Goal: Task Accomplishment & Management: Manage account settings

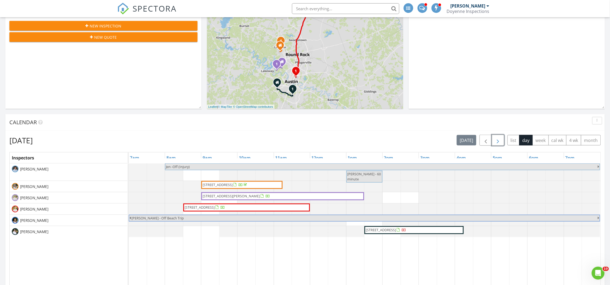
click at [498, 136] on button "button" at bounding box center [498, 140] width 13 height 11
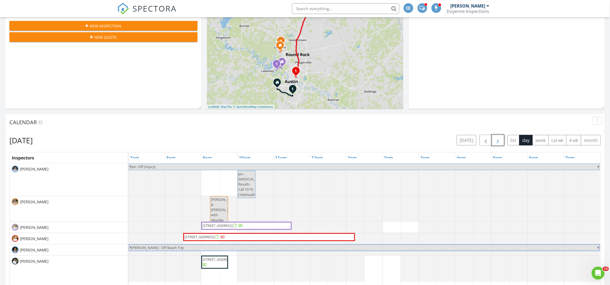
click at [497, 137] on span "button" at bounding box center [498, 140] width 6 height 6
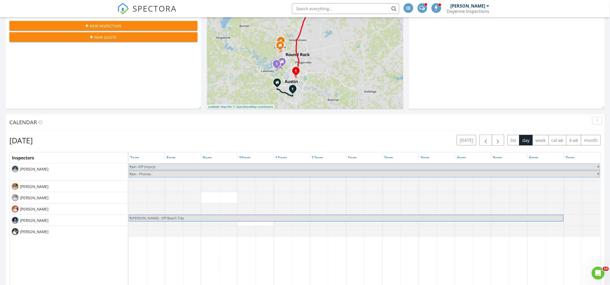
click at [483, 151] on div "Saturday, August 30, 2025 today list day week cal wk 4 wk month Inspectors 7am …" at bounding box center [305, 273] width 592 height 277
click at [480, 142] on button "button" at bounding box center [486, 140] width 13 height 11
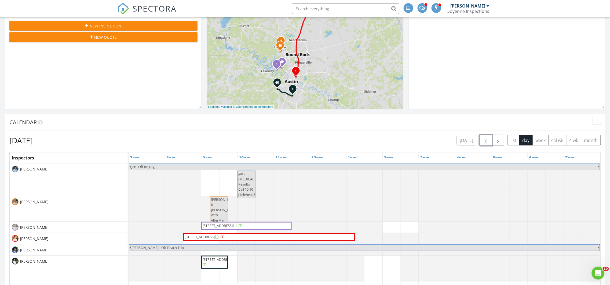
click at [486, 137] on span "button" at bounding box center [486, 140] width 6 height 6
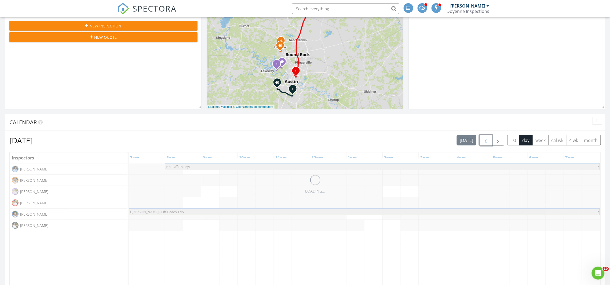
click at [486, 137] on span "button" at bounding box center [486, 140] width 6 height 6
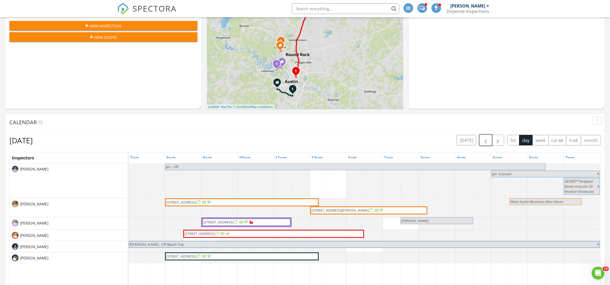
click at [486, 137] on span "button" at bounding box center [486, 140] width 6 height 6
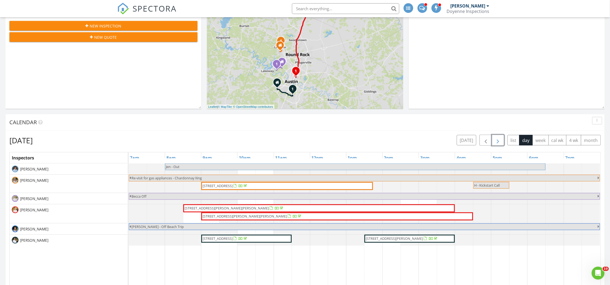
click at [503, 142] on button "button" at bounding box center [498, 140] width 13 height 11
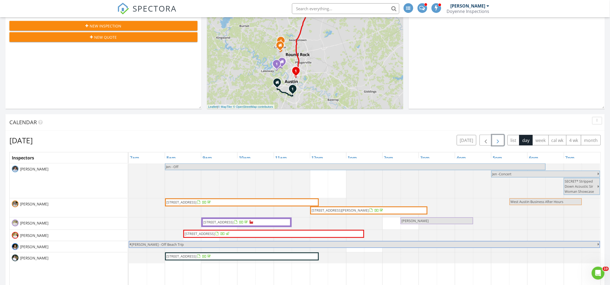
click at [500, 142] on span "button" at bounding box center [498, 140] width 6 height 6
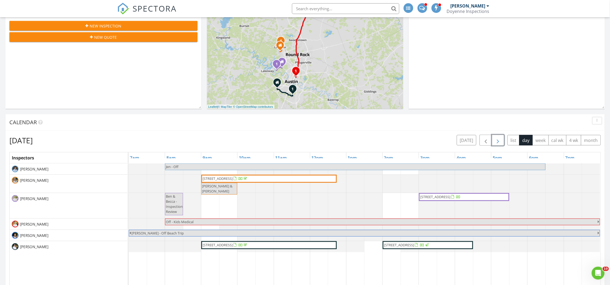
click at [500, 142] on span "button" at bounding box center [498, 140] width 6 height 6
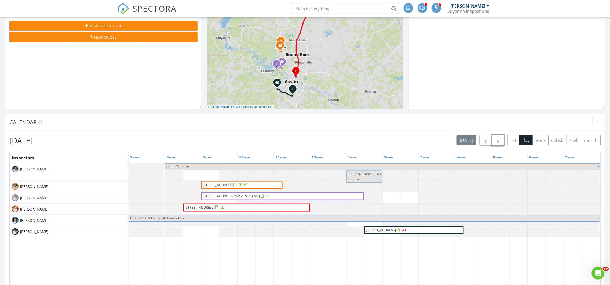
click at [500, 142] on button "button" at bounding box center [498, 140] width 13 height 11
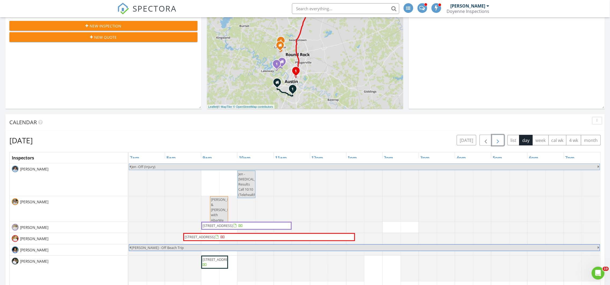
click at [497, 143] on span "button" at bounding box center [498, 140] width 6 height 6
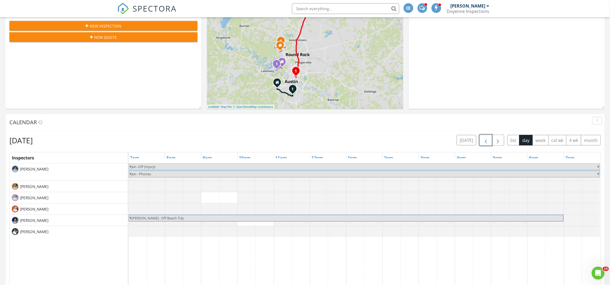
click at [485, 141] on span "button" at bounding box center [486, 140] width 6 height 6
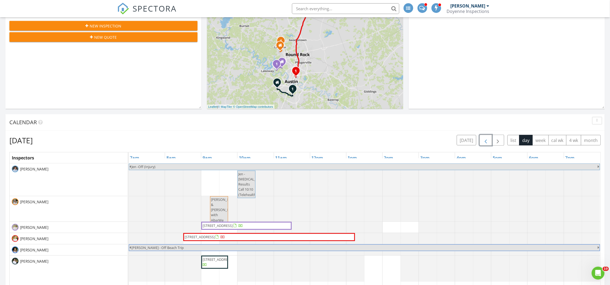
click at [485, 141] on span "button" at bounding box center [486, 140] width 6 height 6
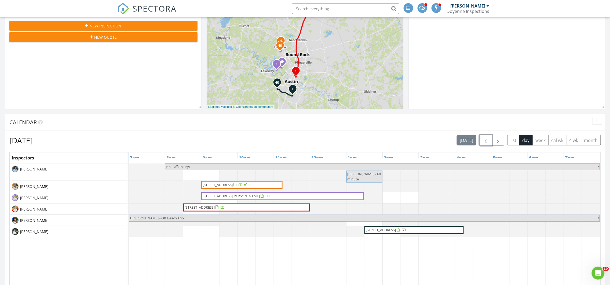
click at [484, 143] on span "button" at bounding box center [486, 140] width 6 height 6
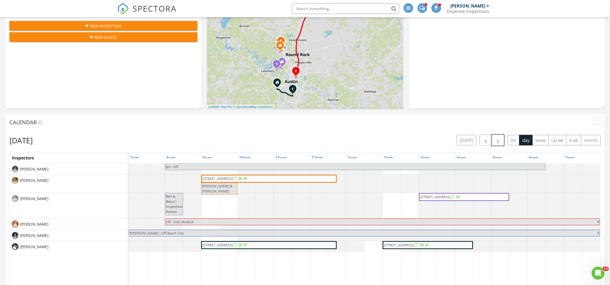
click at [501, 140] on button "button" at bounding box center [498, 140] width 13 height 11
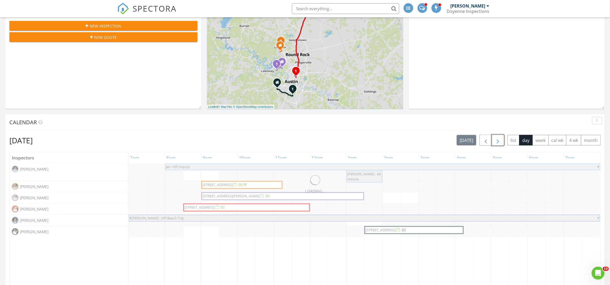
click at [501, 140] on button "button" at bounding box center [498, 140] width 13 height 11
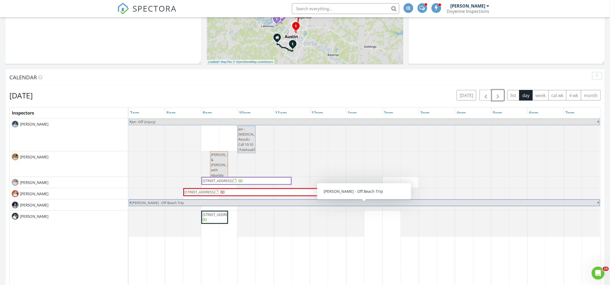
scroll to position [184, 0]
click at [486, 95] on span "button" at bounding box center [486, 95] width 6 height 6
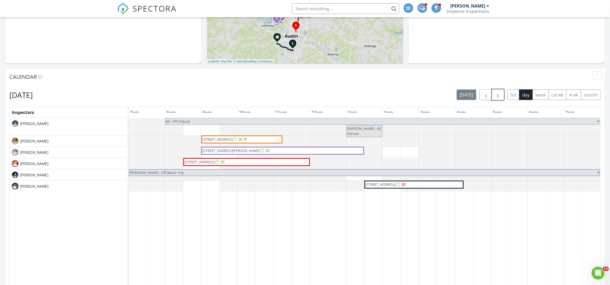
click at [497, 96] on span "button" at bounding box center [498, 95] width 6 height 6
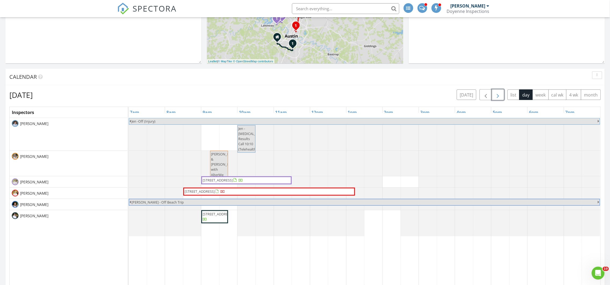
click at [495, 93] on span "button" at bounding box center [498, 95] width 6 height 6
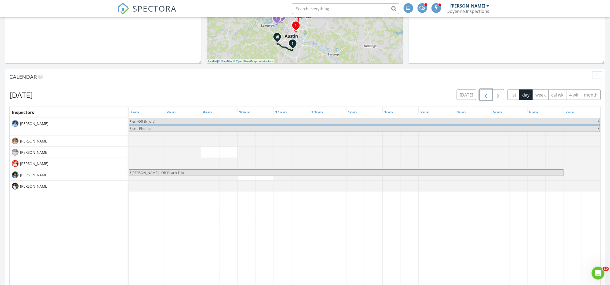
click at [483, 95] on span "button" at bounding box center [486, 95] width 6 height 6
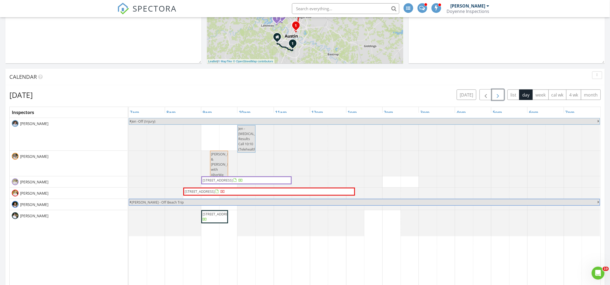
click at [495, 95] on span "button" at bounding box center [498, 95] width 6 height 6
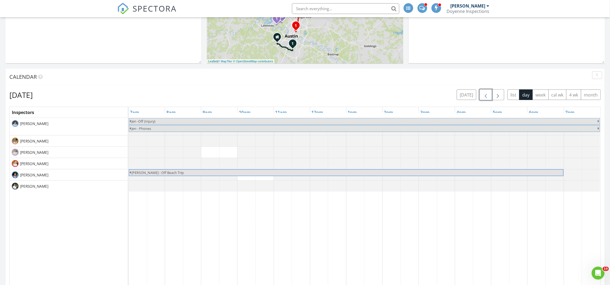
click at [484, 94] on span "button" at bounding box center [486, 95] width 6 height 6
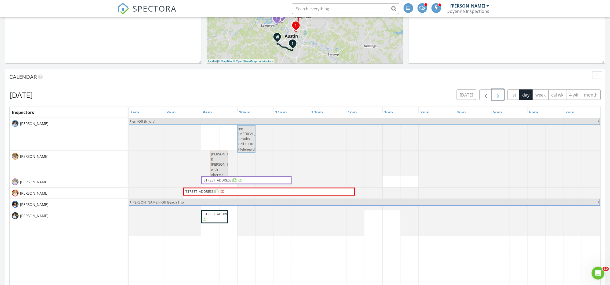
click at [497, 94] on span "button" at bounding box center [498, 95] width 6 height 6
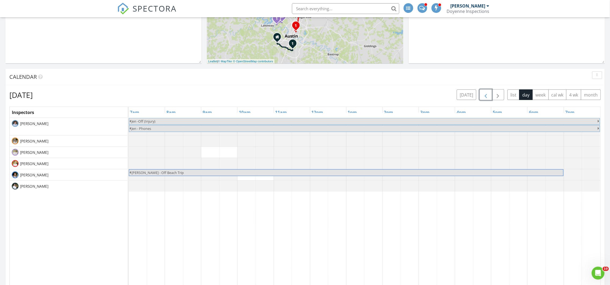
click at [485, 95] on span "button" at bounding box center [486, 95] width 6 height 6
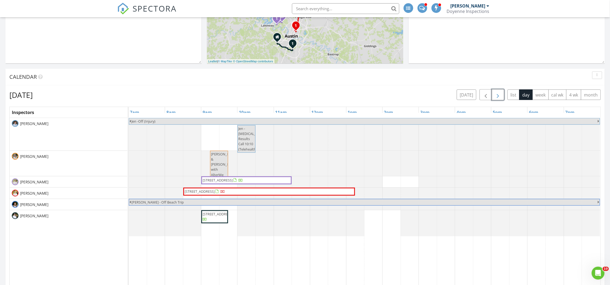
click at [498, 96] on span "button" at bounding box center [498, 95] width 6 height 6
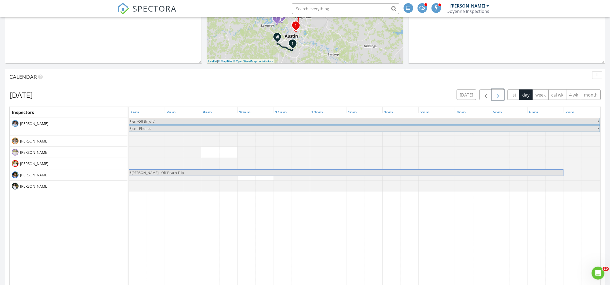
click at [498, 96] on span "button" at bounding box center [498, 95] width 6 height 6
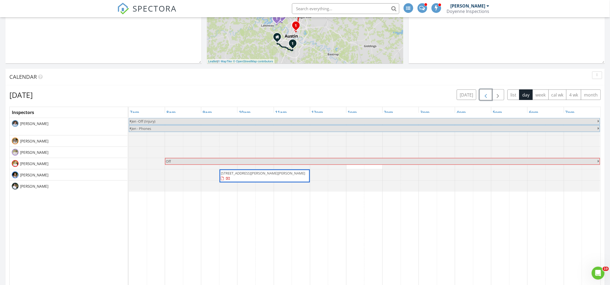
click at [483, 95] on span "button" at bounding box center [486, 95] width 6 height 6
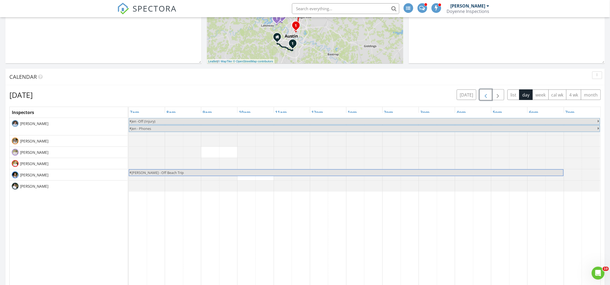
click at [483, 95] on span "button" at bounding box center [486, 95] width 6 height 6
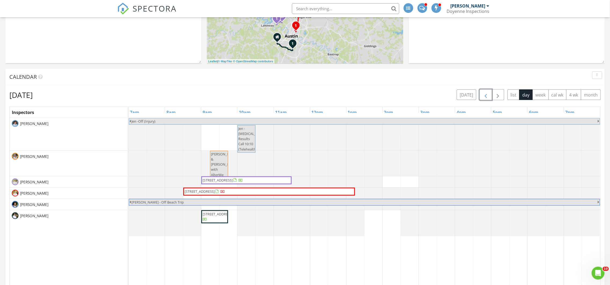
click at [483, 94] on span "button" at bounding box center [486, 95] width 6 height 6
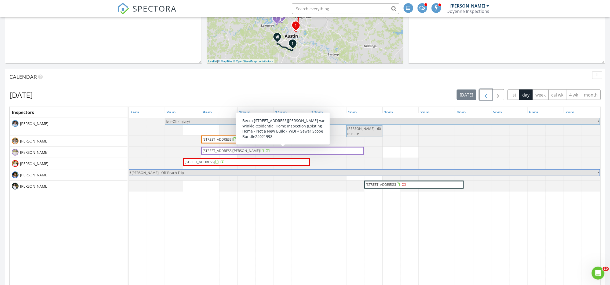
click at [230, 151] on span "12600 Grimes Ranch Ct, Austin 78732" at bounding box center [231, 150] width 57 height 5
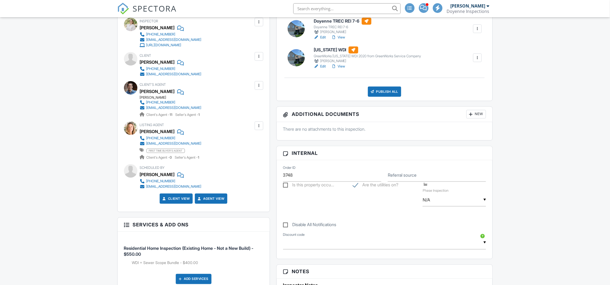
click at [285, 225] on label "Disable All Notifications" at bounding box center [309, 225] width 53 height 7
click at [285, 224] on input "Disable All Notifications" at bounding box center [284, 221] width 3 height 3
checkbox input "true"
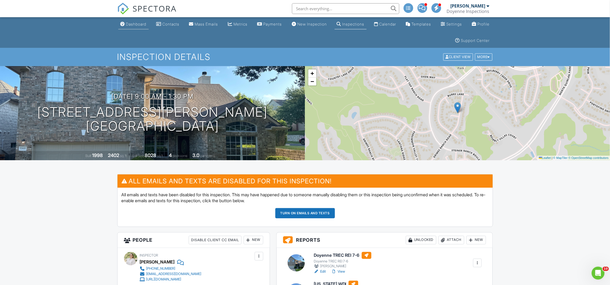
click at [139, 25] on div "Dashboard" at bounding box center [136, 24] width 20 height 5
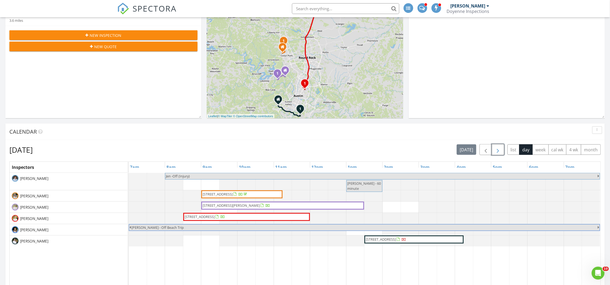
click at [497, 152] on span "button" at bounding box center [498, 149] width 6 height 6
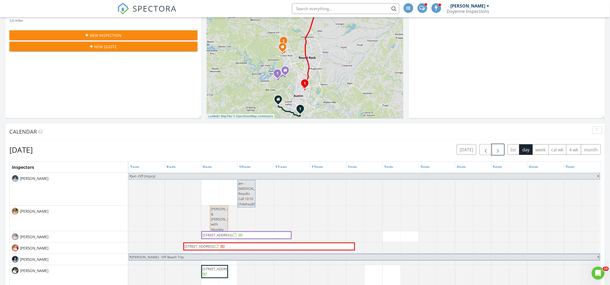
click at [497, 152] on span "button" at bounding box center [498, 149] width 6 height 6
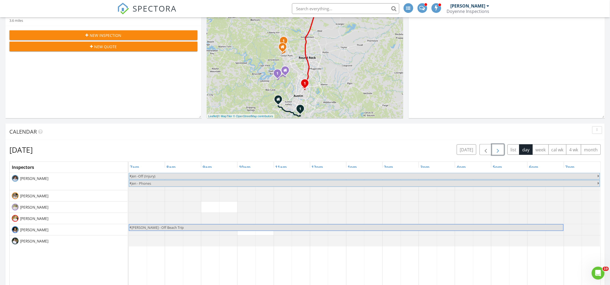
click at [497, 152] on span "button" at bounding box center [498, 149] width 6 height 6
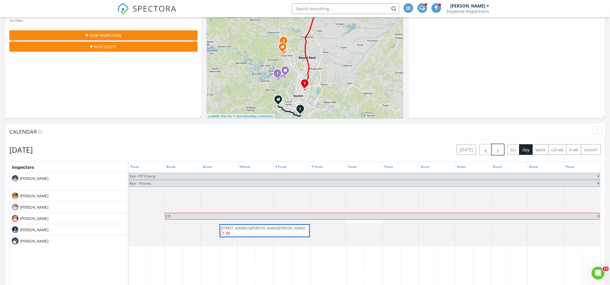
click at [497, 152] on span "button" at bounding box center [498, 149] width 6 height 6
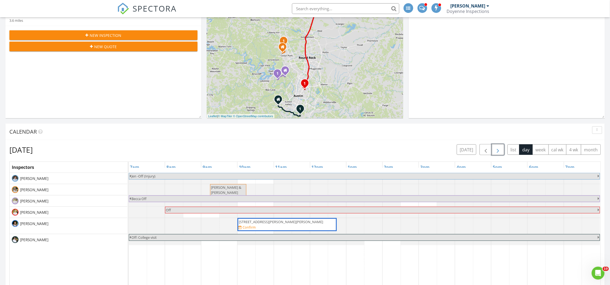
click at [497, 152] on span "button" at bounding box center [498, 149] width 6 height 6
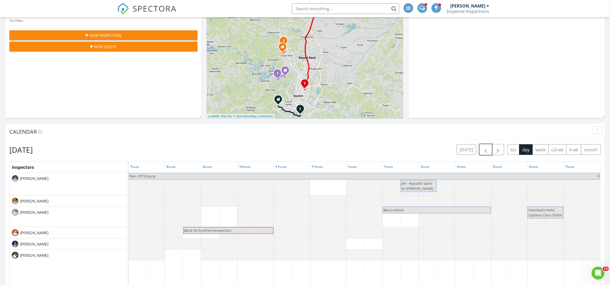
click at [483, 149] on span "button" at bounding box center [486, 149] width 6 height 6
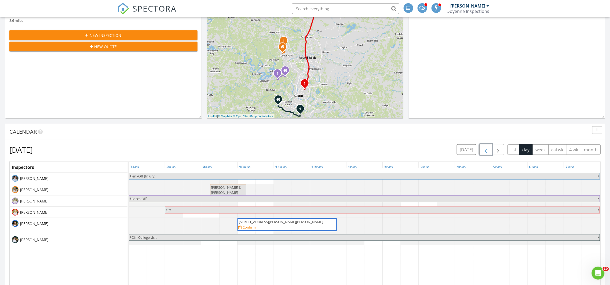
click at [486, 148] on span "button" at bounding box center [486, 149] width 6 height 6
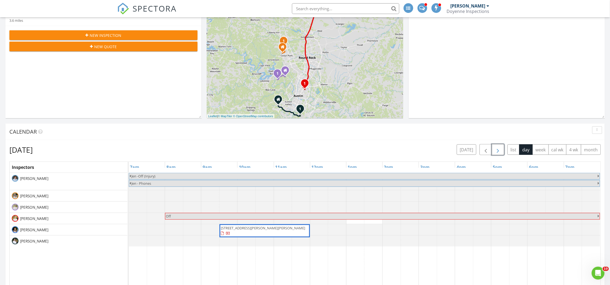
click at [492, 148] on button "button" at bounding box center [498, 149] width 13 height 11
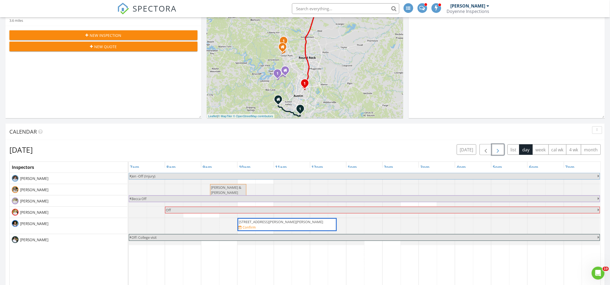
click at [240, 187] on span "Christy & Heidi" at bounding box center [228, 190] width 35 height 10
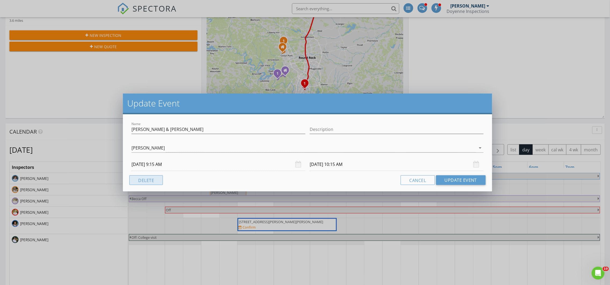
click at [157, 179] on button "Delete" at bounding box center [146, 180] width 34 height 10
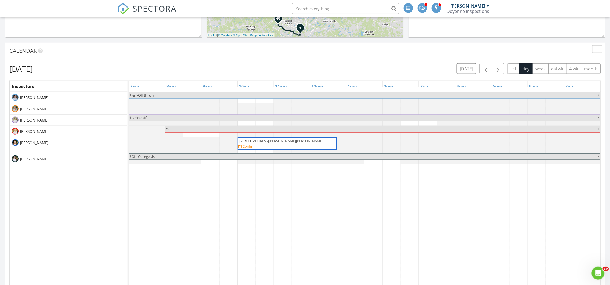
scroll to position [214, 0]
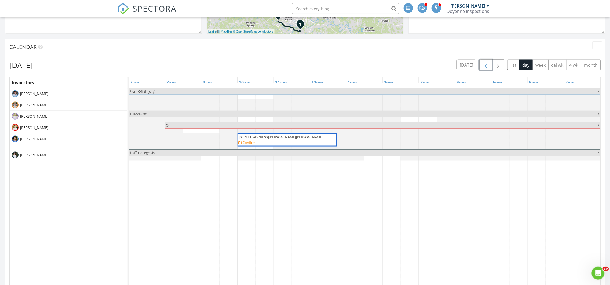
click at [488, 63] on span "button" at bounding box center [486, 65] width 6 height 6
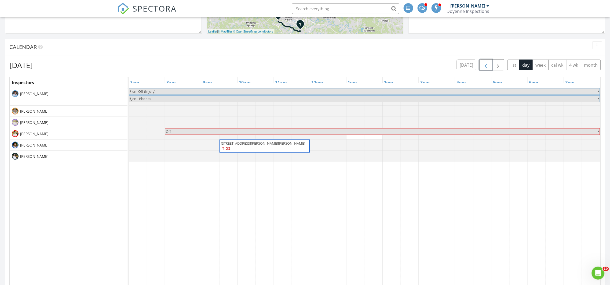
click at [488, 63] on span "button" at bounding box center [486, 65] width 6 height 6
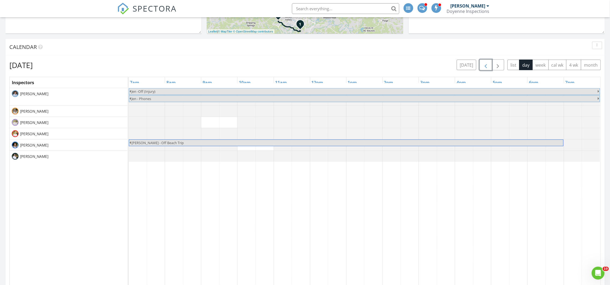
click at [488, 63] on span "button" at bounding box center [486, 65] width 6 height 6
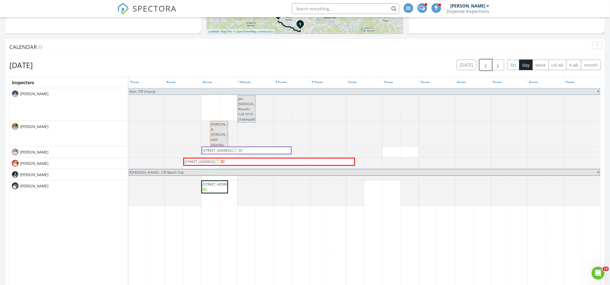
click at [202, 162] on span "[STREET_ADDRESS]" at bounding box center [200, 161] width 30 height 5
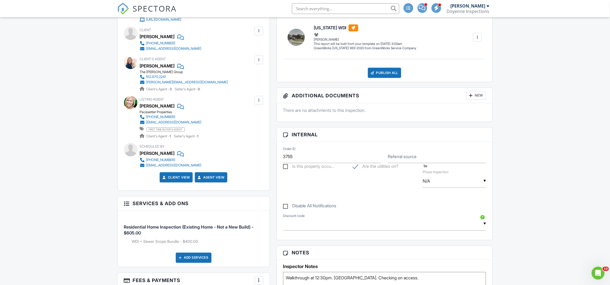
scroll to position [204, 0]
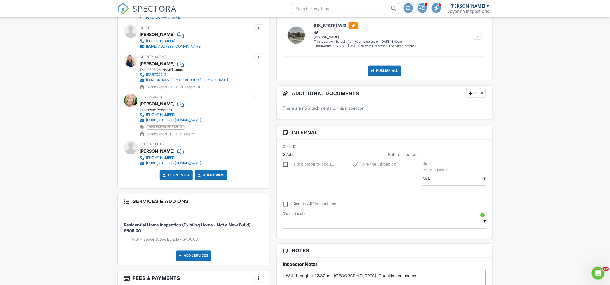
click at [285, 203] on label "Disable All Notifications" at bounding box center [309, 204] width 53 height 7
click at [285, 203] on input "Disable All Notifications" at bounding box center [284, 200] width 3 height 3
checkbox input "true"
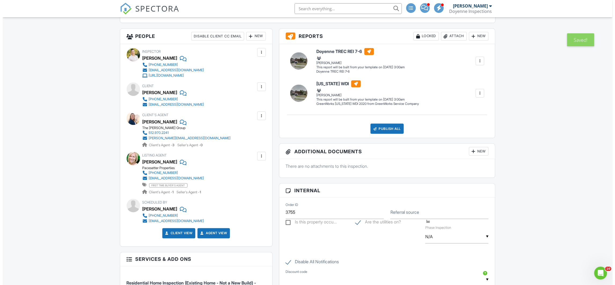
scroll to position [0, 0]
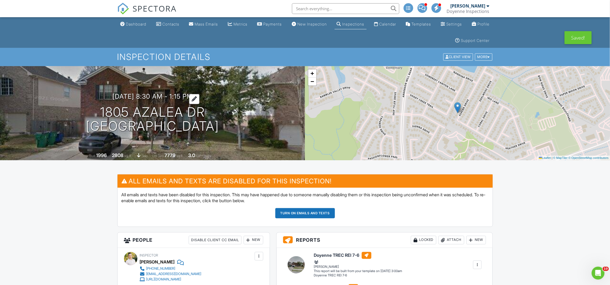
click at [173, 97] on h3 "08/29/2025 8:30 am - 1:15 pm" at bounding box center [152, 96] width 80 height 7
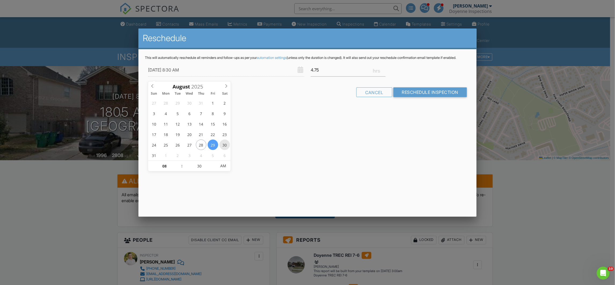
type input "08/30/2025 8:30 AM"
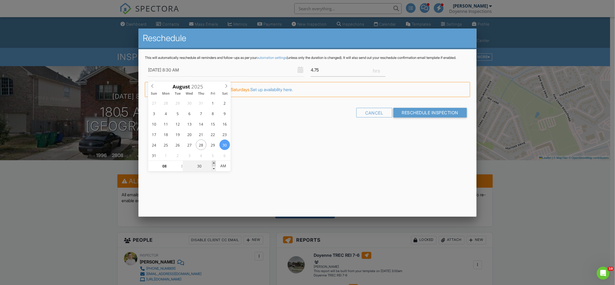
type input "35"
type input "08/30/2025 8:35 AM"
click at [213, 161] on span at bounding box center [214, 163] width 4 height 5
type input "40"
type input "08/30/2025 8:40 AM"
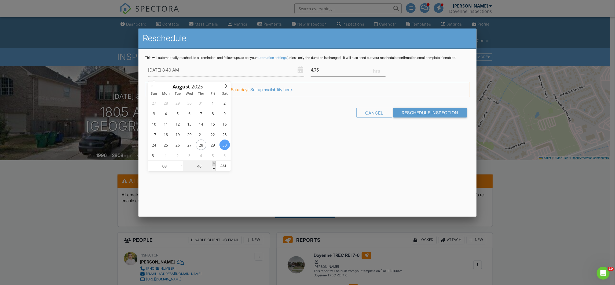
click at [213, 161] on span at bounding box center [214, 163] width 4 height 5
type input "45"
type input "08/30/2025 8:45 AM"
click at [213, 161] on span at bounding box center [214, 163] width 4 height 5
type input "50"
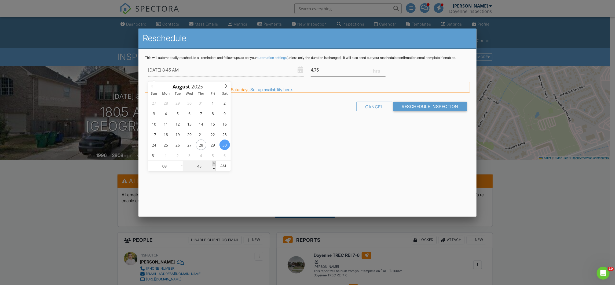
type input "08/30/2025 8:50 AM"
click at [213, 161] on span at bounding box center [214, 163] width 4 height 5
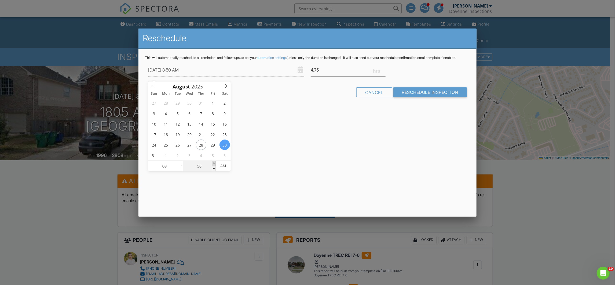
type input "55"
type input "08/30/2025 8:55 AM"
click at [213, 161] on span at bounding box center [214, 163] width 4 height 5
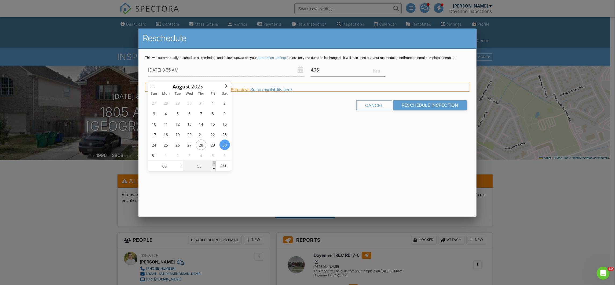
type input "09"
type input "00"
type input "[DATE] 9:00 AM"
click at [213, 161] on span at bounding box center [214, 163] width 4 height 5
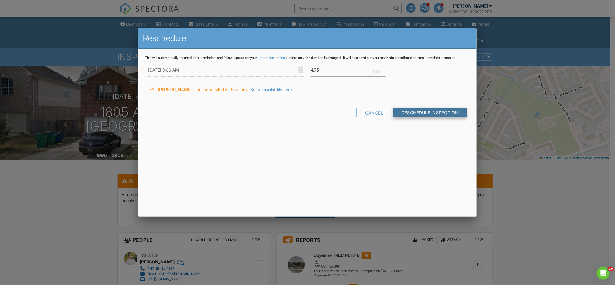
click at [430, 116] on input "Reschedule Inspection" at bounding box center [431, 113] width 74 height 10
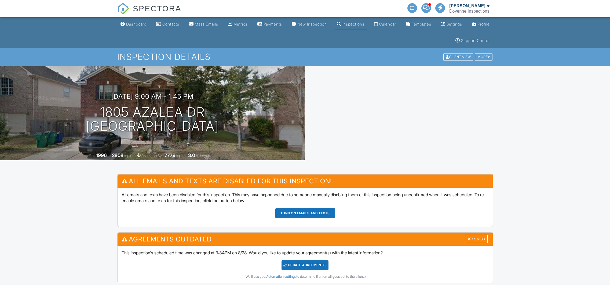
scroll to position [115, 0]
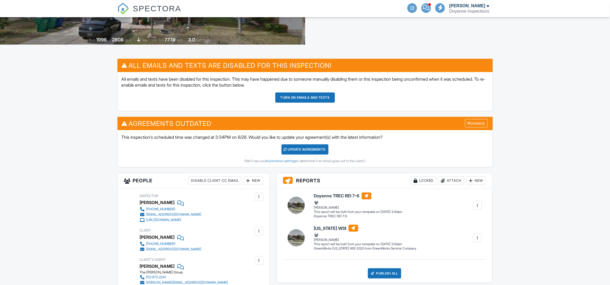
click at [249, 182] on div at bounding box center [248, 180] width 5 height 5
click at [250, 182] on div "New" at bounding box center [254, 180] width 20 height 9
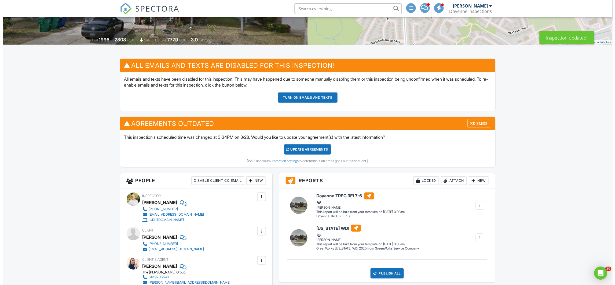
scroll to position [0, 0]
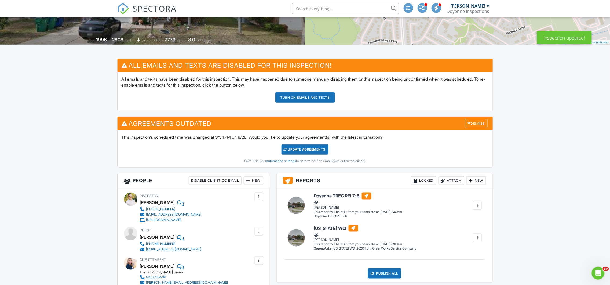
click at [253, 182] on div "New" at bounding box center [254, 180] width 20 height 9
click at [253, 195] on div at bounding box center [250, 196] width 5 height 5
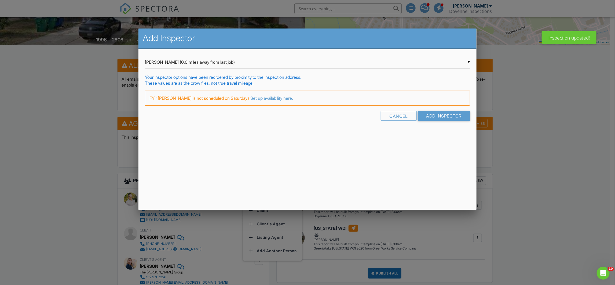
click at [246, 67] on div "▼ Laurie LeJeune (0.0 miles away from last job) Laurie LeJeune (0.0 miles away …" at bounding box center [308, 62] width 326 height 13
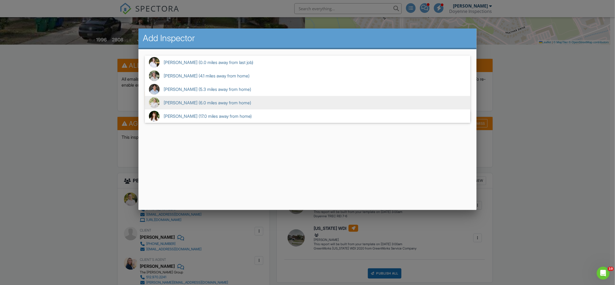
click at [216, 103] on span "Becca Porterfield (6.0 miles away from home)" at bounding box center [308, 102] width 326 height 13
type input "Becca Porterfield (6.0 miles away from home)"
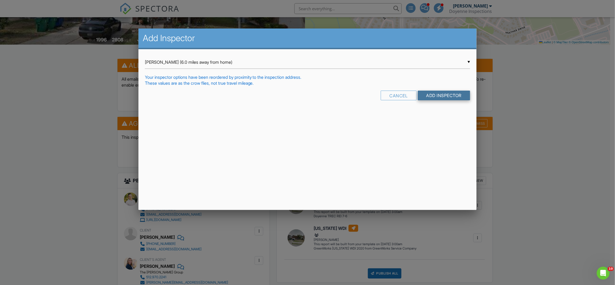
click at [463, 97] on input "Add Inspector" at bounding box center [444, 95] width 53 height 10
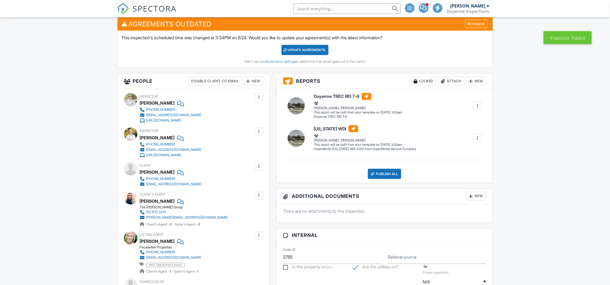
scroll to position [256, 0]
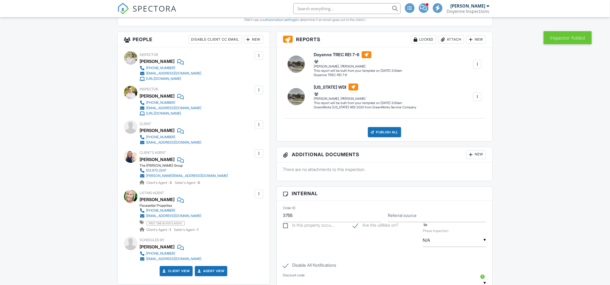
click at [260, 89] on div at bounding box center [258, 89] width 5 height 5
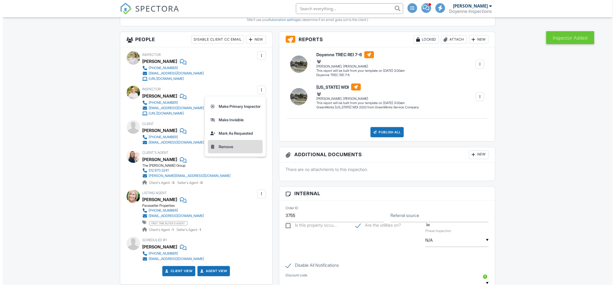
scroll to position [0, 0]
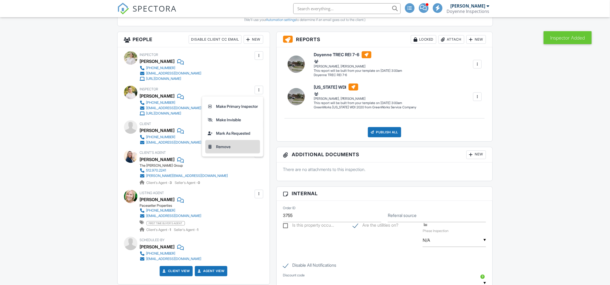
click at [228, 146] on li "Remove" at bounding box center [232, 146] width 55 height 13
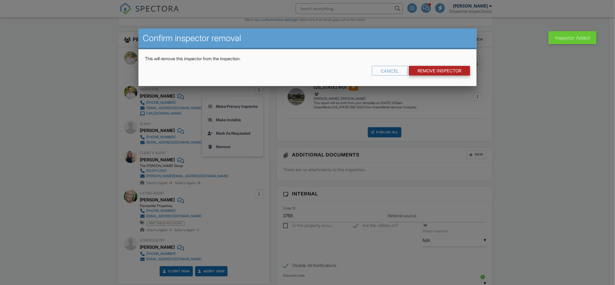
click at [456, 71] on input "Remove Inspector" at bounding box center [439, 71] width 61 height 10
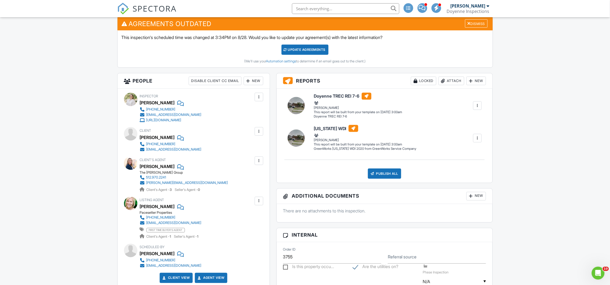
scroll to position [175, 0]
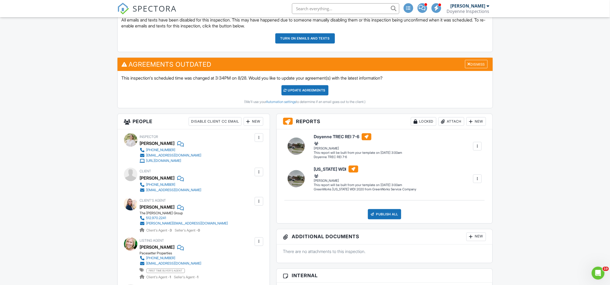
click at [422, 8] on span at bounding box center [422, 8] width 7 height 0
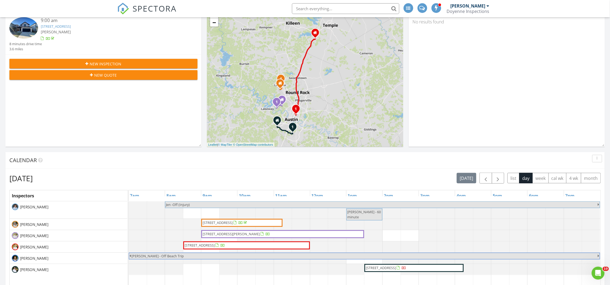
scroll to position [137, 0]
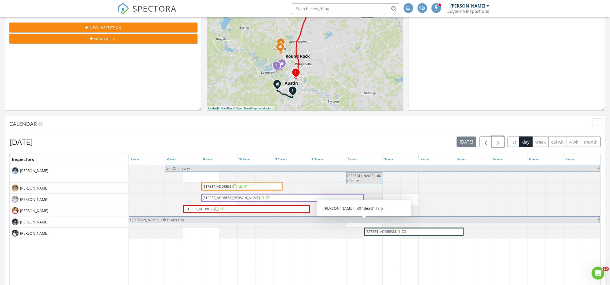
click at [499, 146] on button "button" at bounding box center [498, 141] width 13 height 11
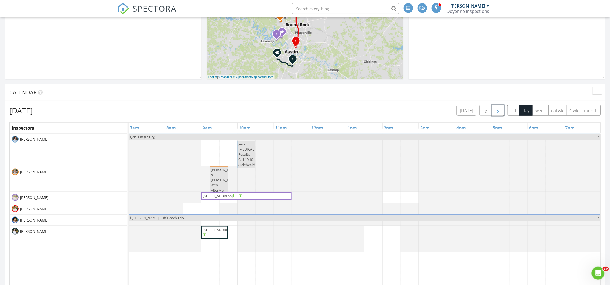
scroll to position [156, 0]
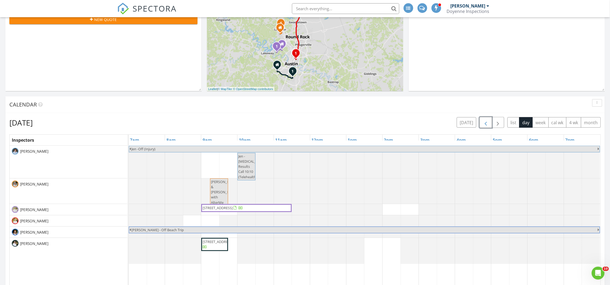
click at [485, 123] on span "button" at bounding box center [486, 122] width 6 height 6
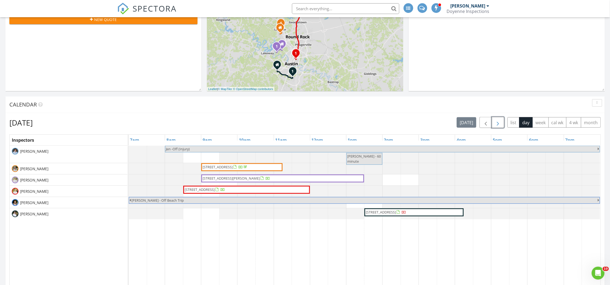
click at [495, 124] on span "button" at bounding box center [498, 122] width 6 height 6
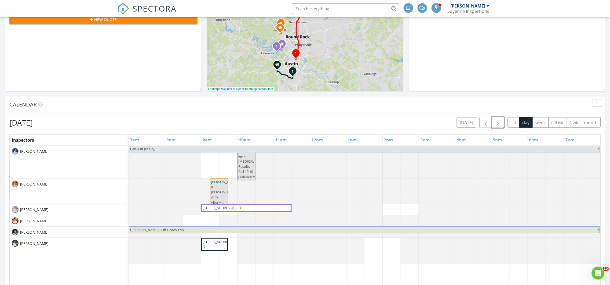
drag, startPoint x: 496, startPoint y: 123, endPoint x: 500, endPoint y: 127, distance: 5.5
click at [500, 127] on button "button" at bounding box center [498, 122] width 13 height 11
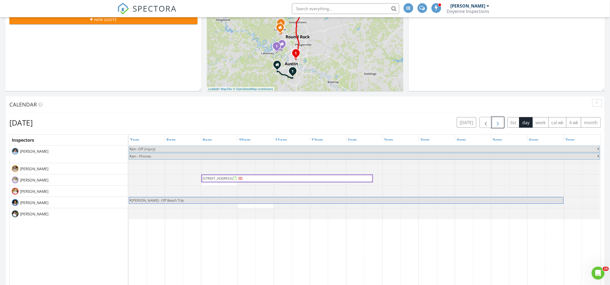
click at [274, 177] on span "1805 Azalea Dr, Cedar Park 78613" at bounding box center [287, 178] width 170 height 5
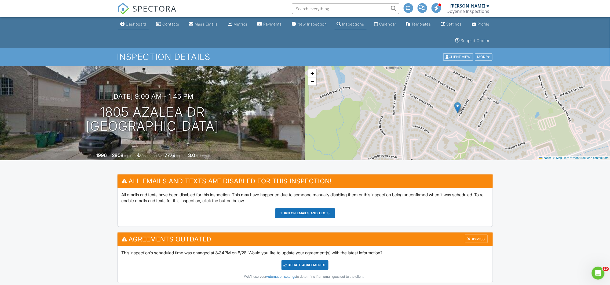
click at [143, 24] on div "Dashboard" at bounding box center [136, 24] width 20 height 5
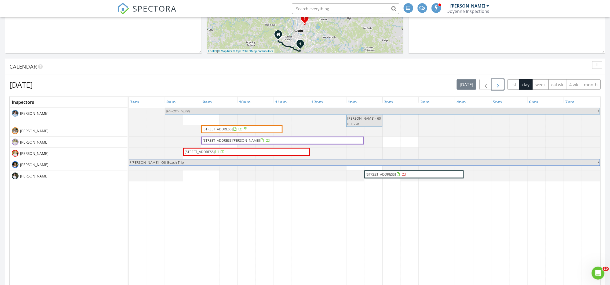
click at [497, 84] on span "button" at bounding box center [498, 84] width 6 height 6
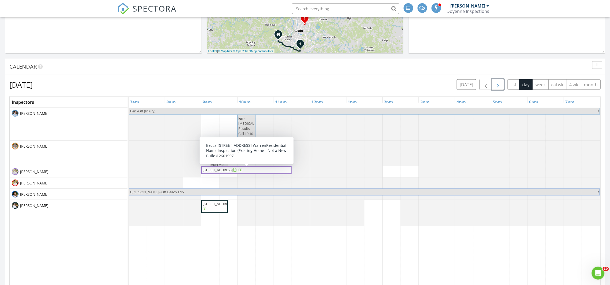
click at [244, 172] on span "3008 E 3rd St, Austin 78702" at bounding box center [222, 169] width 41 height 5
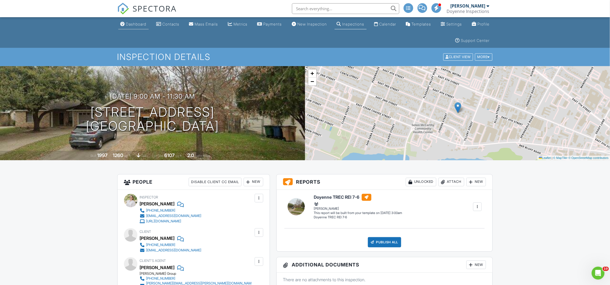
click at [130, 22] on div "Dashboard" at bounding box center [136, 24] width 20 height 5
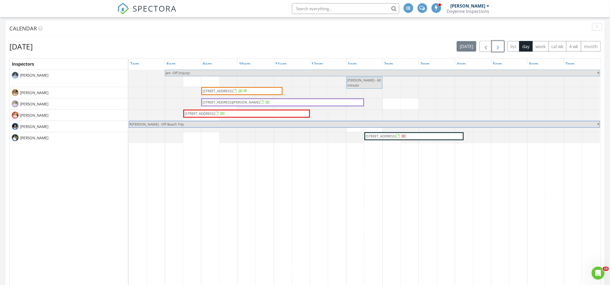
click at [497, 50] on span "button" at bounding box center [498, 46] width 6 height 6
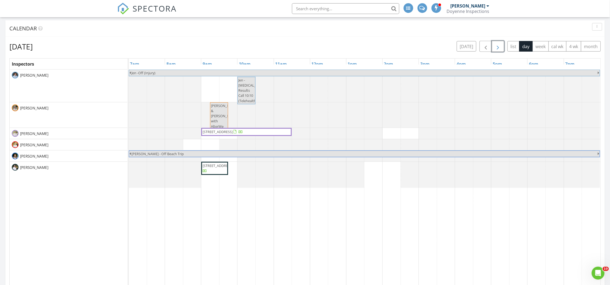
click at [499, 50] on span "button" at bounding box center [498, 46] width 6 height 6
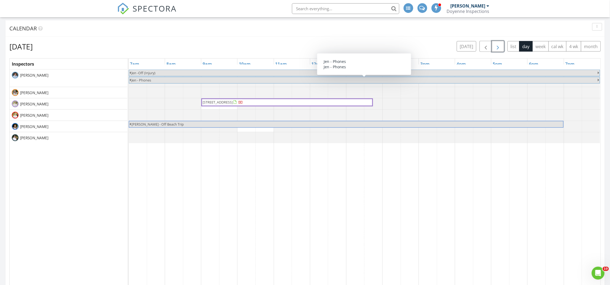
click at [495, 47] on span "button" at bounding box center [498, 46] width 6 height 6
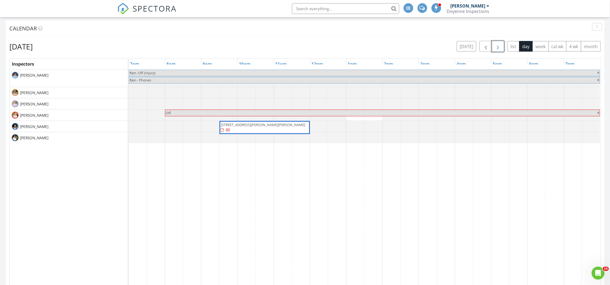
click at [500, 47] on button "button" at bounding box center [498, 46] width 13 height 11
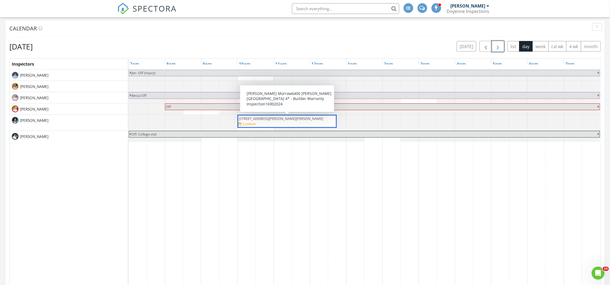
click at [316, 122] on div "6400 Blakely Bnd, Austin 78723 Confirm" at bounding box center [287, 121] width 97 height 10
